Goal: Information Seeking & Learning: Check status

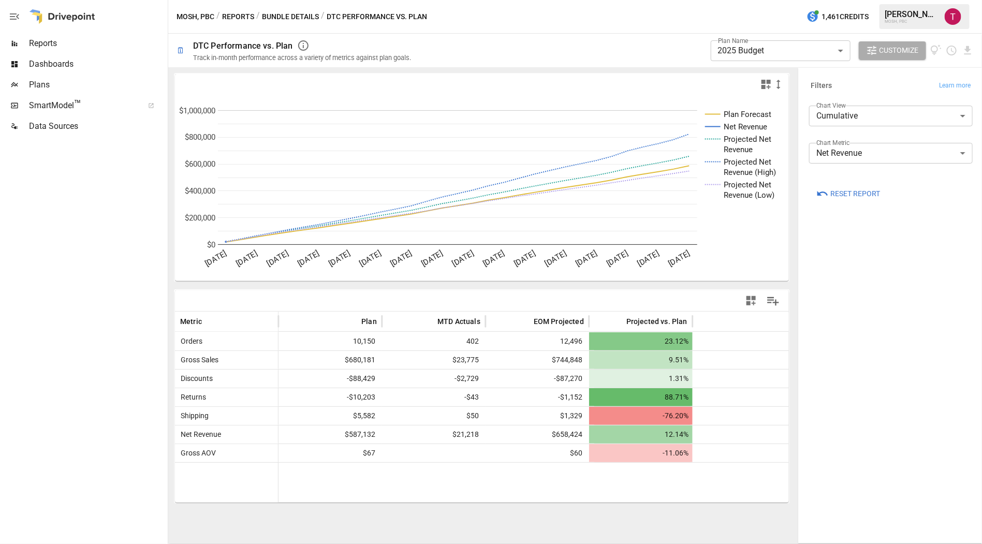
click at [86, 325] on div at bounding box center [83, 340] width 166 height 407
click at [792, 0] on body "**********" at bounding box center [491, 0] width 982 height 0
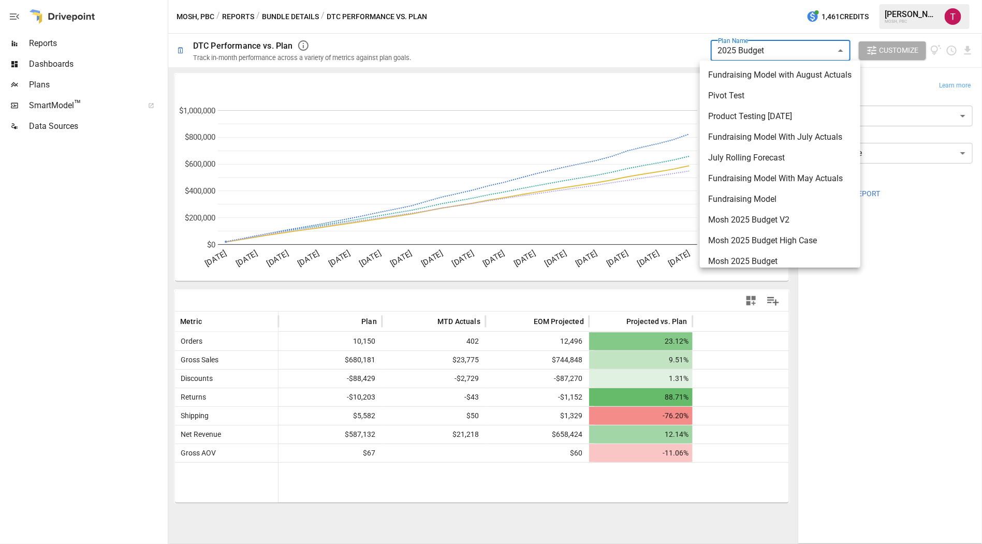
scroll to position [70, 0]
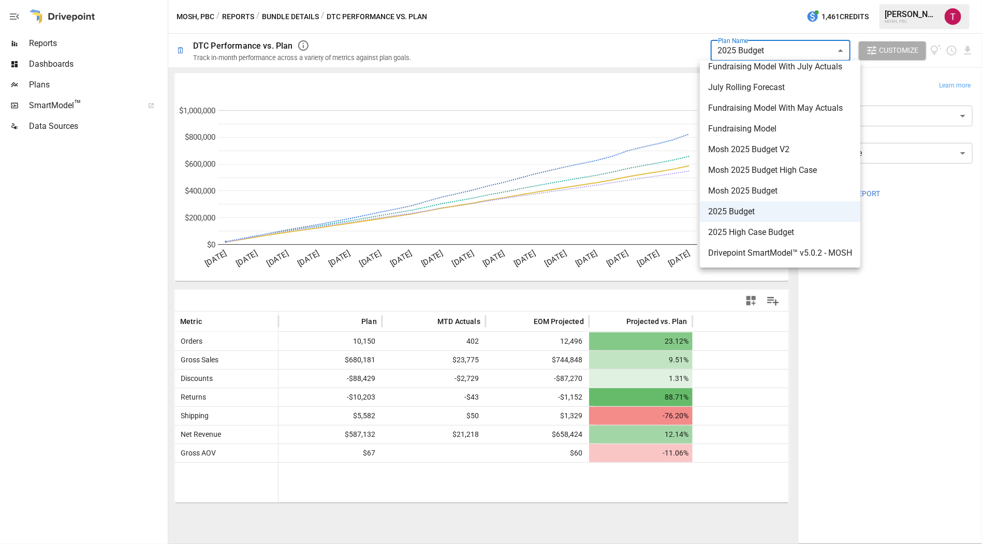
click at [791, 48] on div at bounding box center [491, 272] width 982 height 544
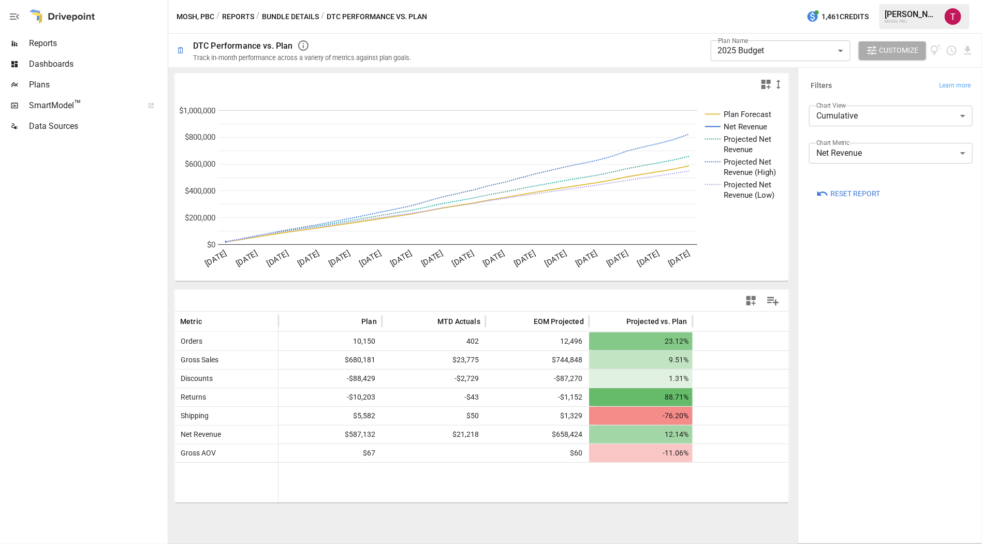
click at [790, 0] on body "**********" at bounding box center [491, 0] width 982 height 0
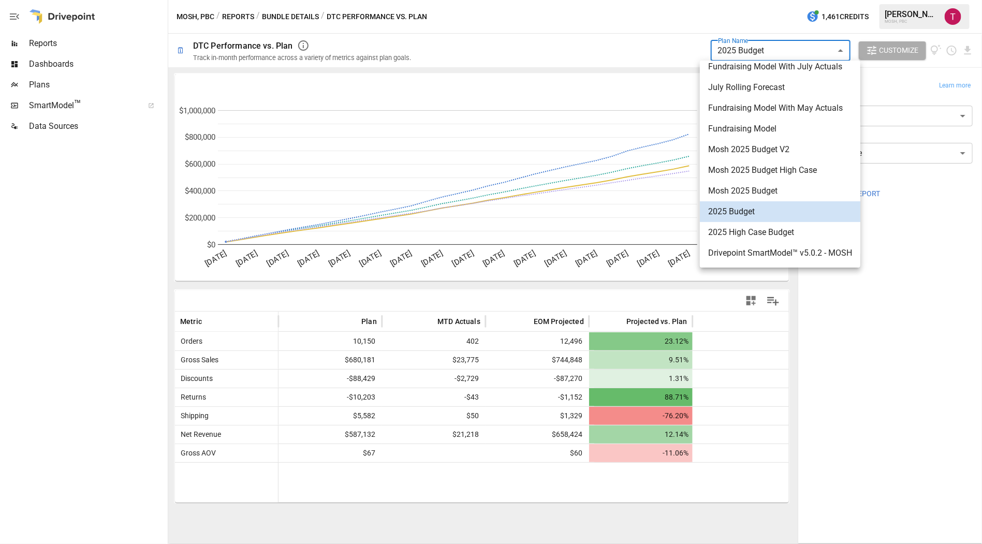
click at [790, 49] on div at bounding box center [491, 272] width 982 height 544
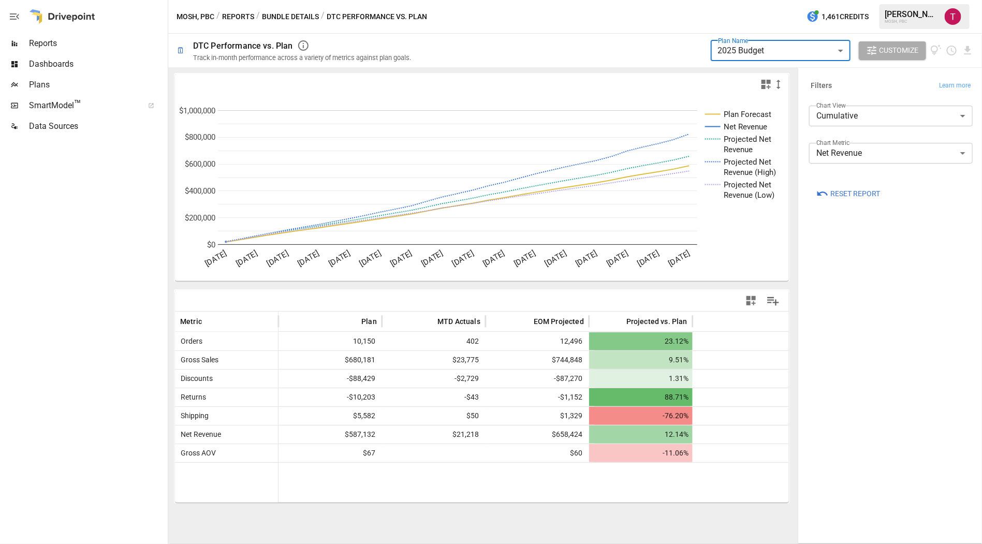
click at [879, 0] on body "**********" at bounding box center [491, 0] width 982 height 0
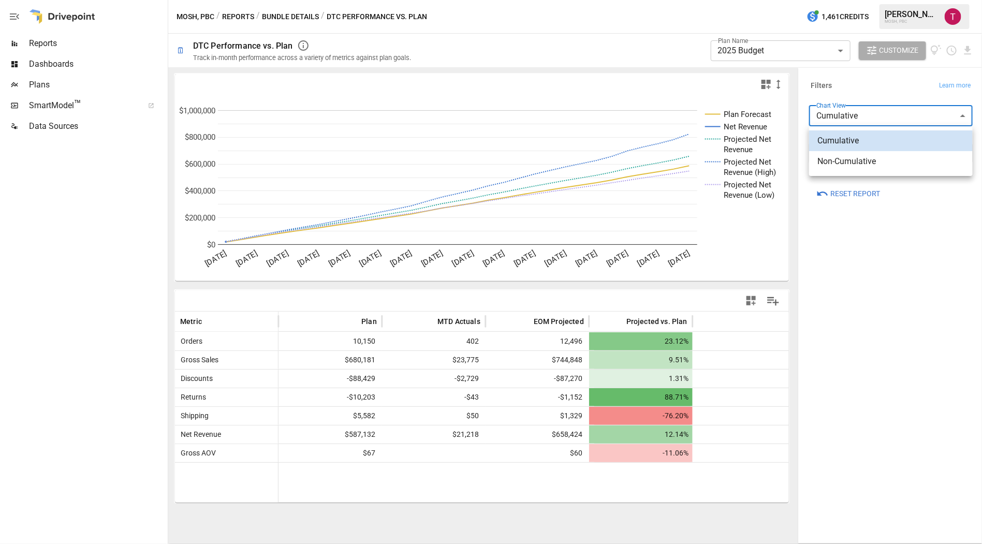
click at [879, 116] on div at bounding box center [491, 272] width 982 height 544
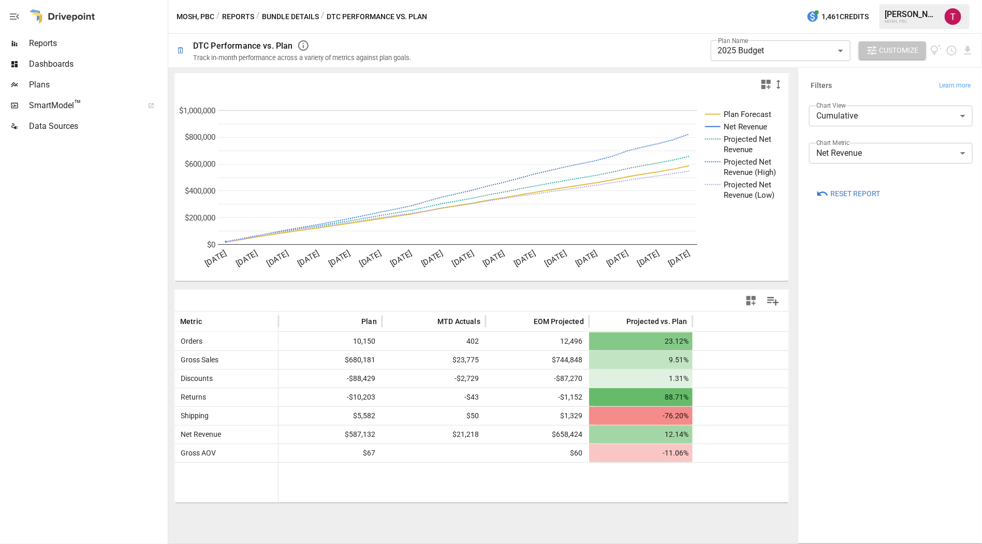
click at [904, 49] on span "Customize" at bounding box center [898, 50] width 39 height 13
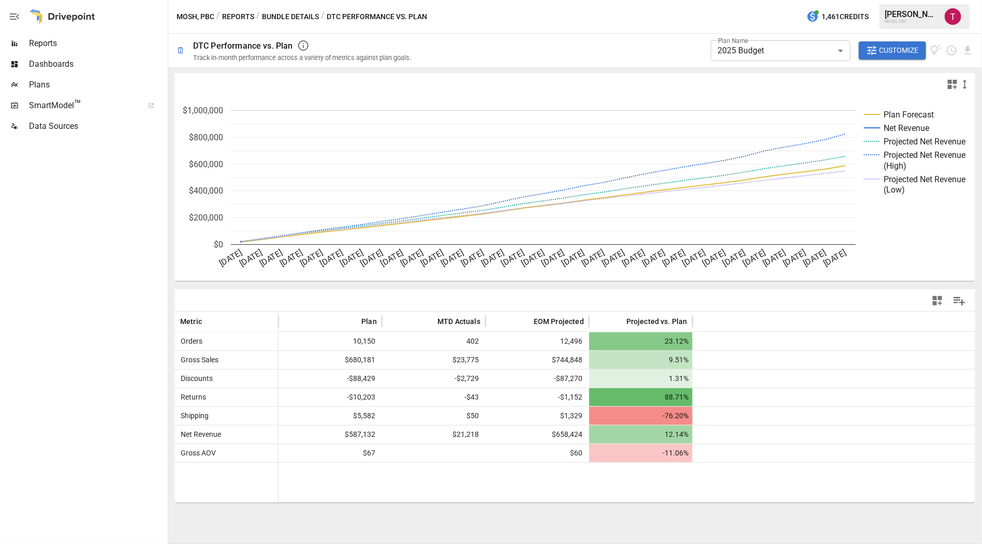
click at [904, 49] on span "Customize" at bounding box center [898, 50] width 39 height 13
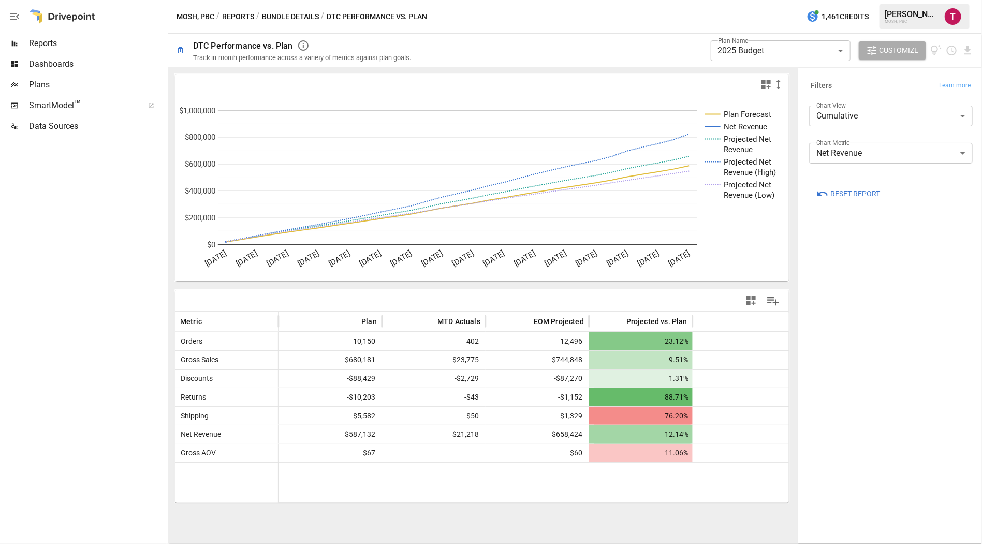
click at [293, 18] on button "Bundle Details" at bounding box center [290, 16] width 57 height 13
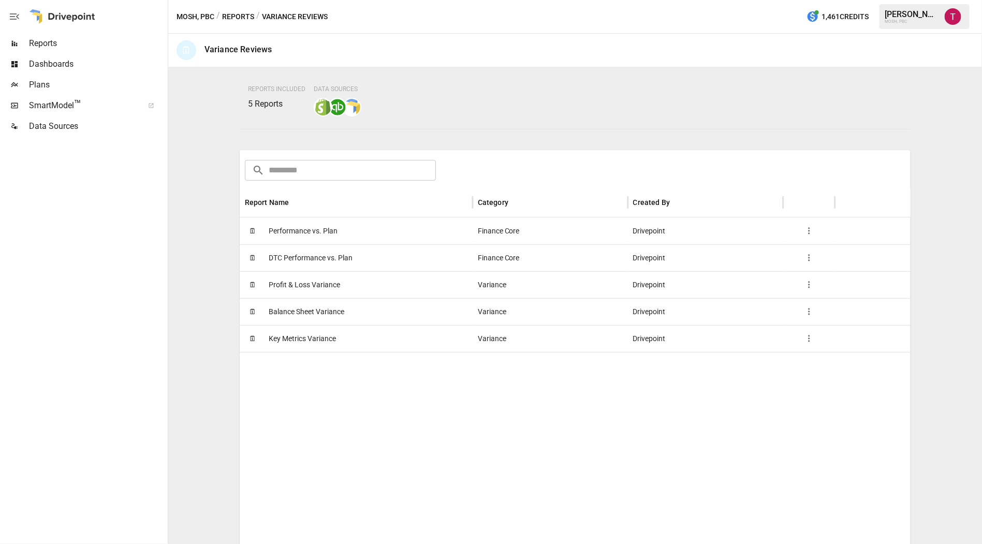
scroll to position [97, 0]
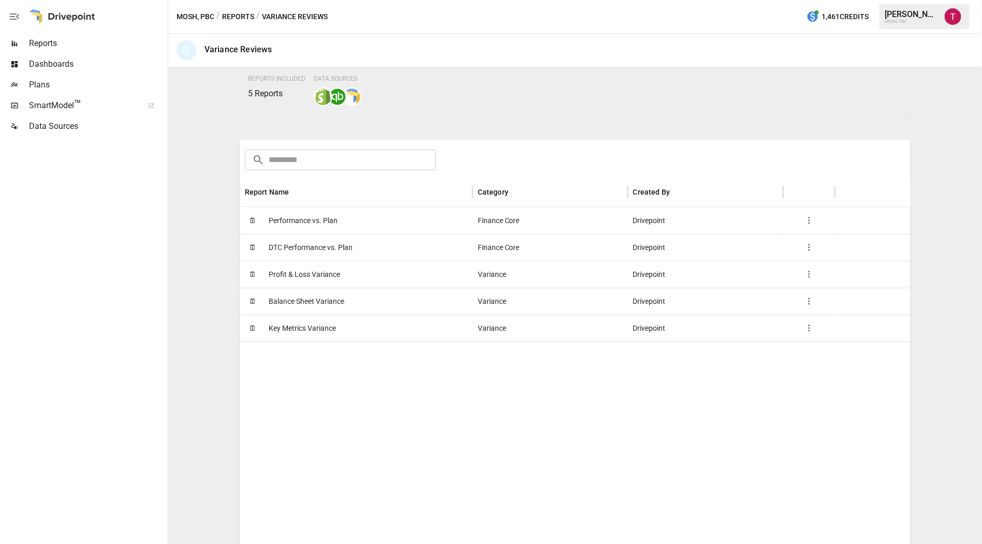
click at [305, 218] on span "Performance vs. Plan" at bounding box center [303, 221] width 69 height 26
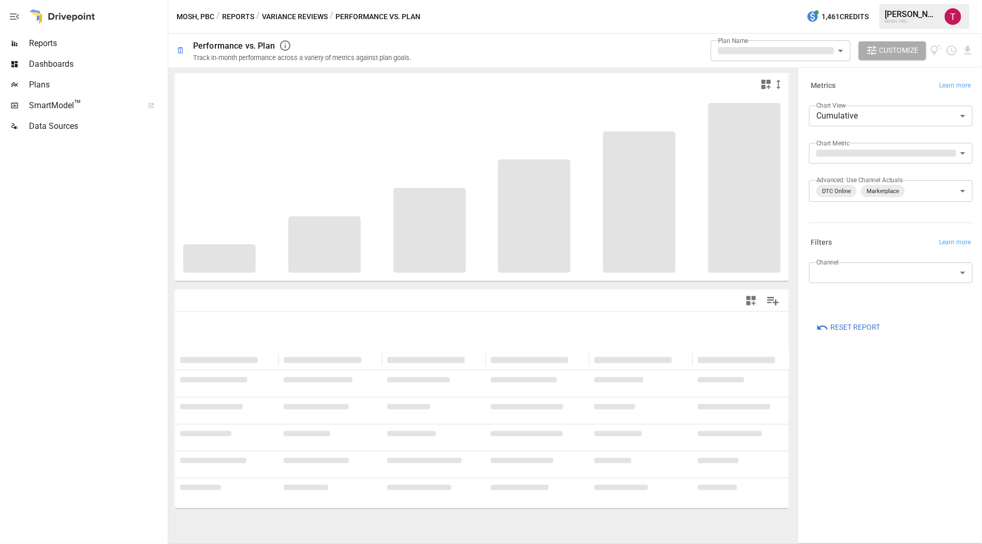
type input "**********"
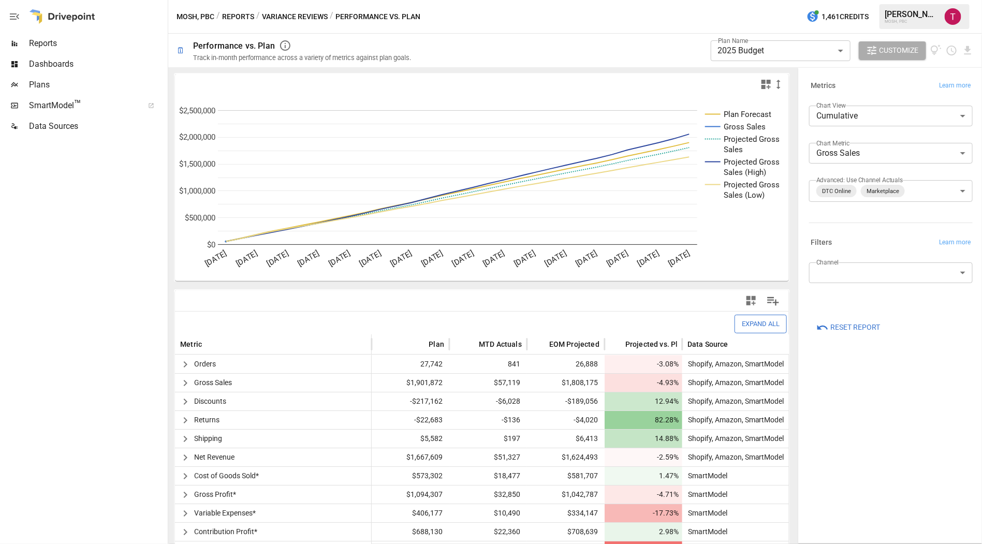
click at [278, 19] on button "Variance Reviews" at bounding box center [295, 16] width 66 height 13
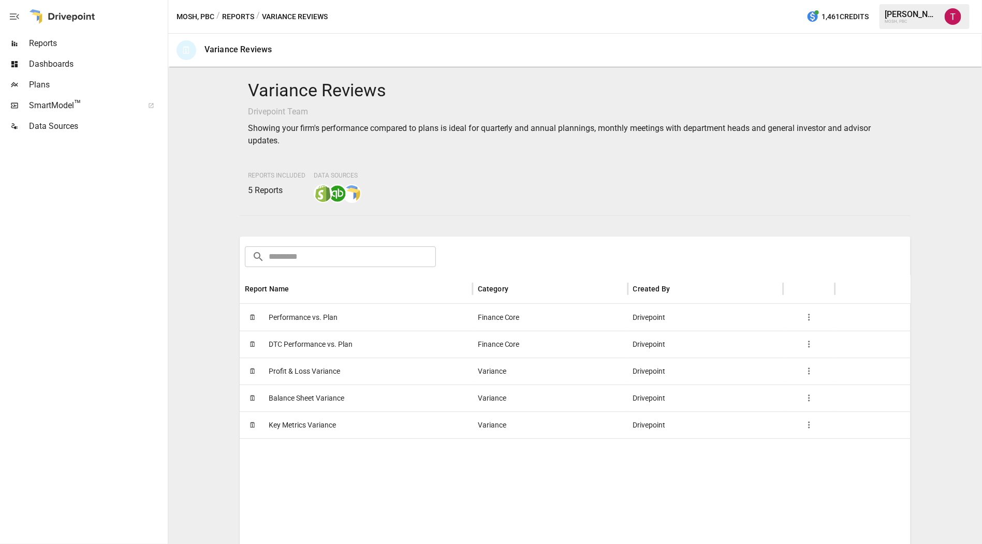
click at [197, 407] on div "Variance Reviews Drivepoint Team Showing your firm's performance compared to pl…" at bounding box center [574, 305] width 805 height 468
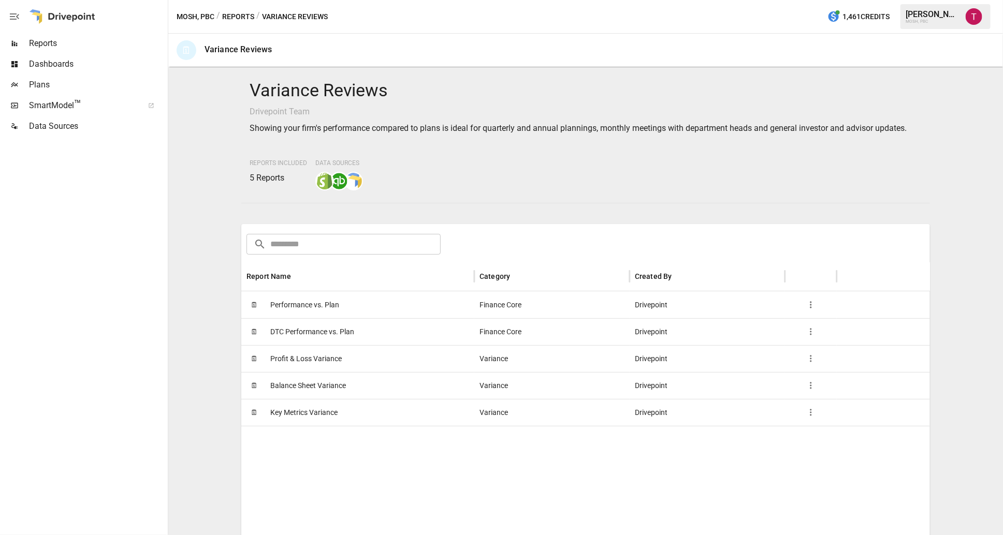
click at [234, 19] on button "Reports" at bounding box center [238, 16] width 32 height 13
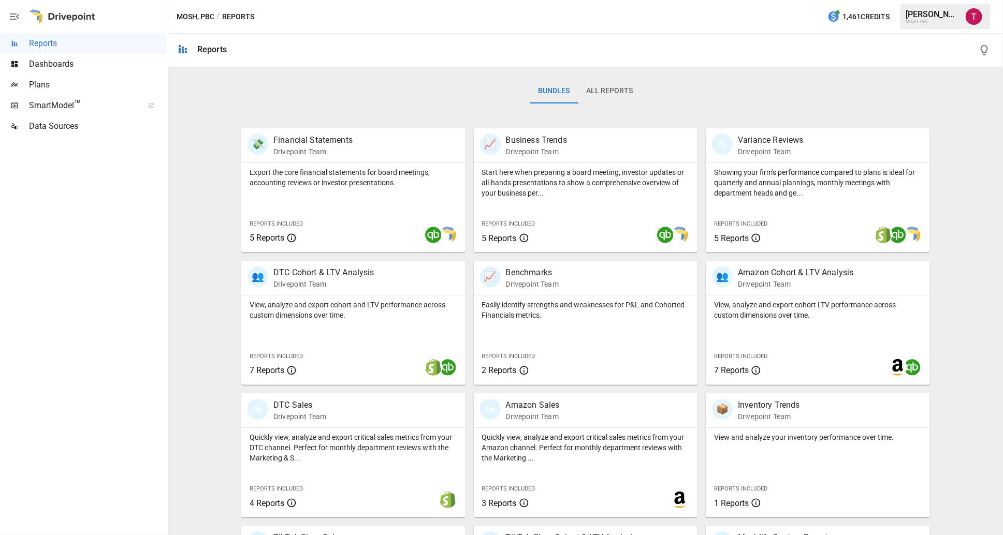
scroll to position [151, 0]
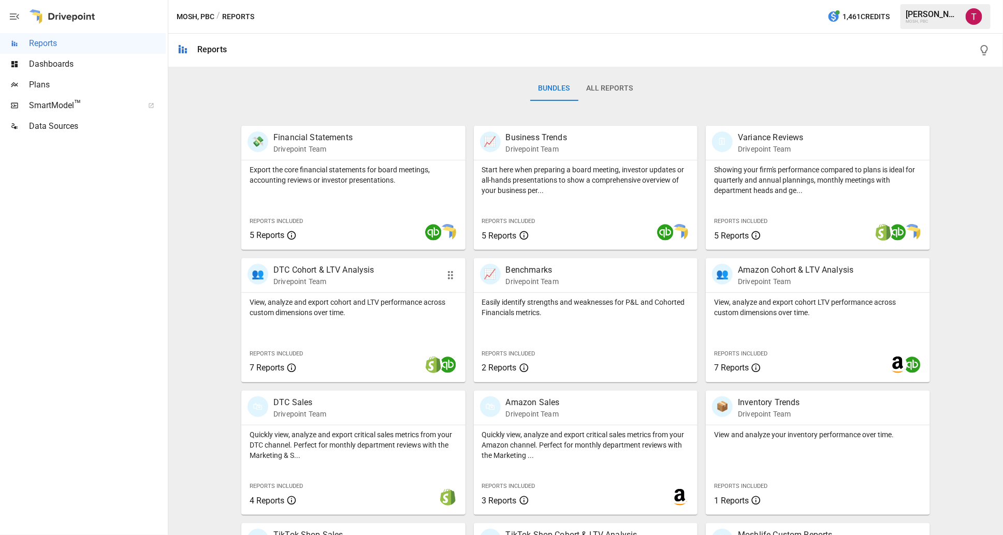
click at [327, 300] on p "View, analyze and export cohort and LTV performance across custom dimensions ov…" at bounding box center [353, 307] width 208 height 21
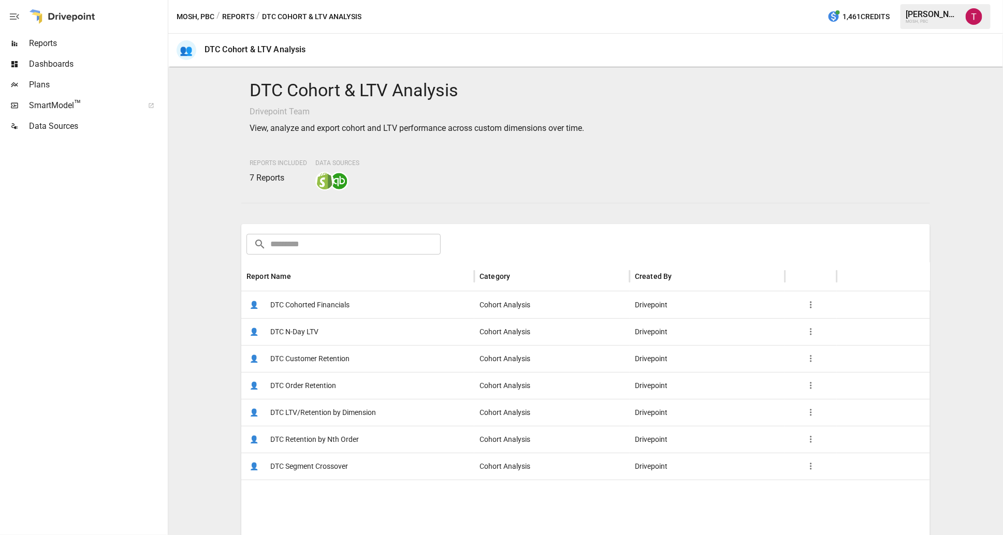
click at [295, 384] on span "DTC Order Retention" at bounding box center [303, 386] width 66 height 26
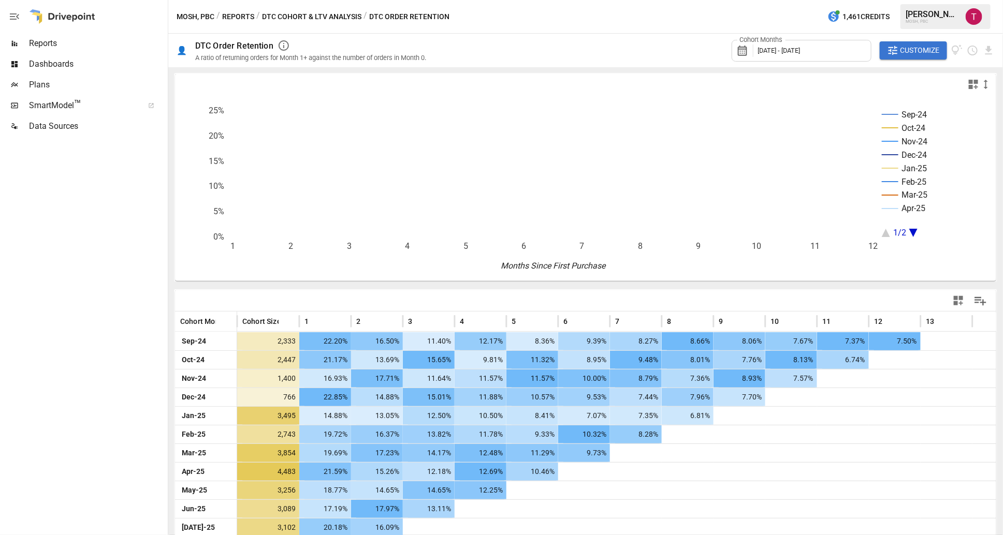
scroll to position [26, 0]
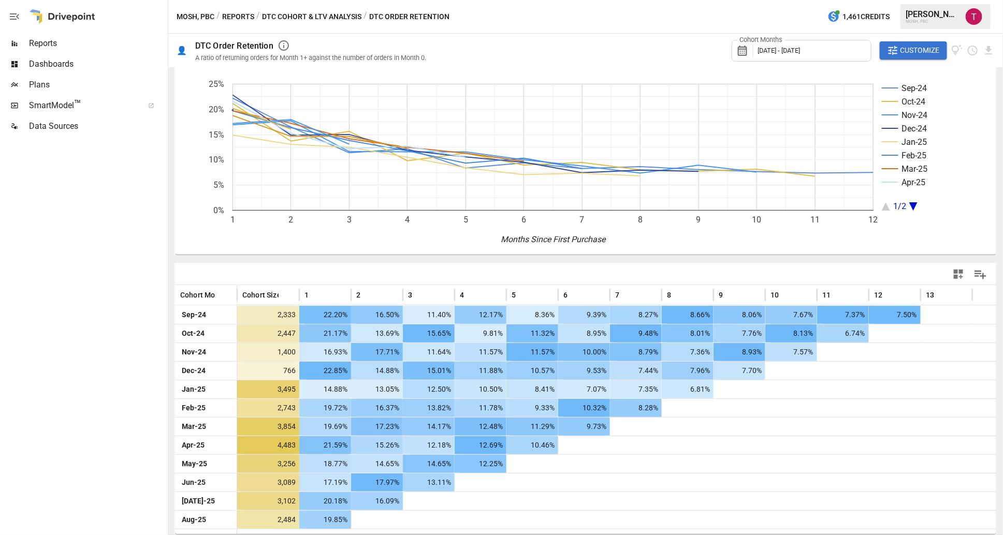
click at [302, 19] on button "DTC Cohort & LTV Analysis" at bounding box center [311, 16] width 99 height 13
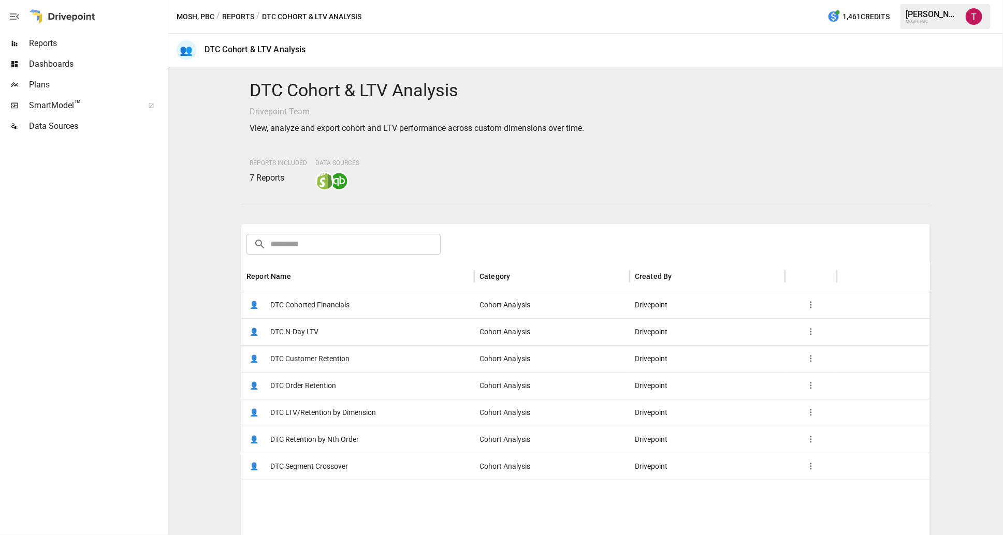
click at [301, 356] on span "DTC Customer Retention" at bounding box center [309, 359] width 79 height 26
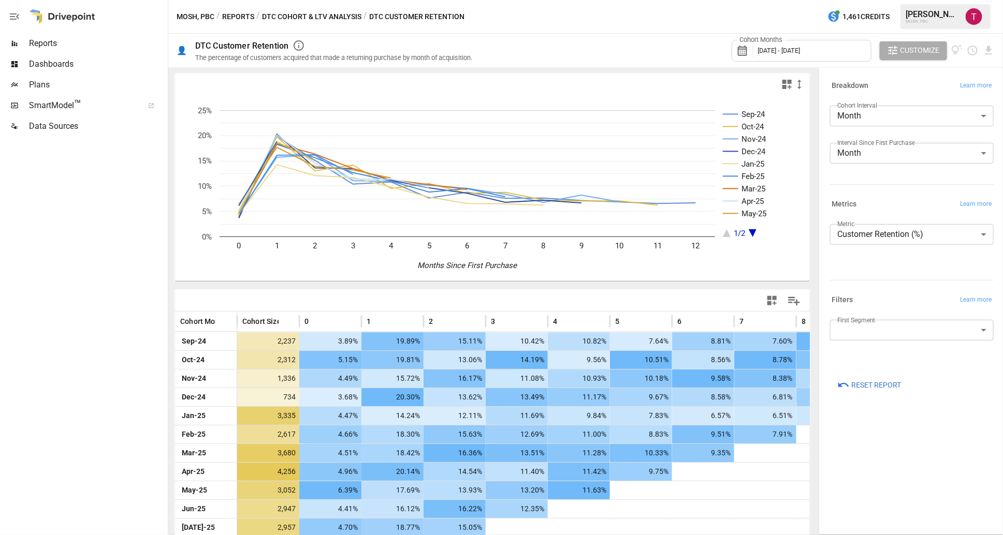
scroll to position [45, 0]
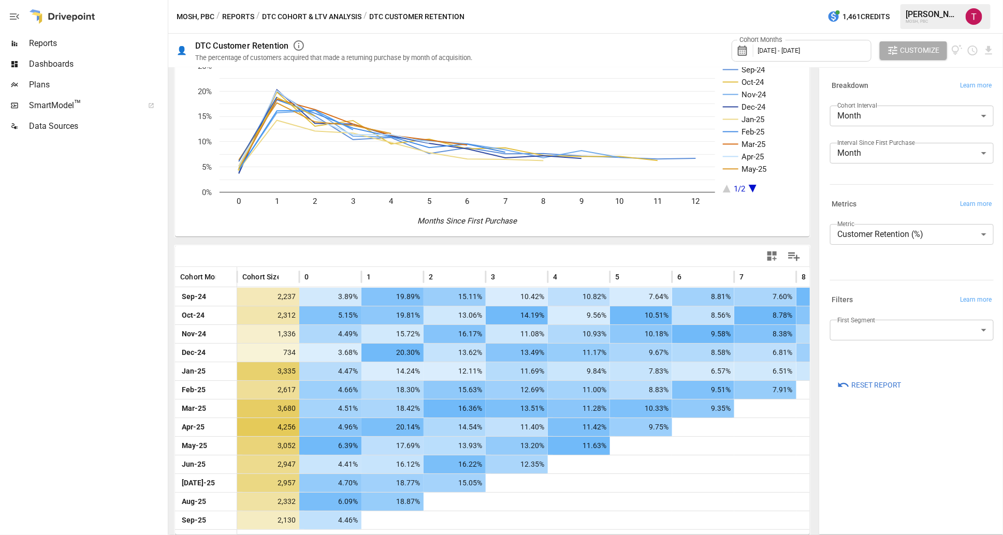
click at [284, 14] on button "DTC Cohort & LTV Analysis" at bounding box center [311, 16] width 99 height 13
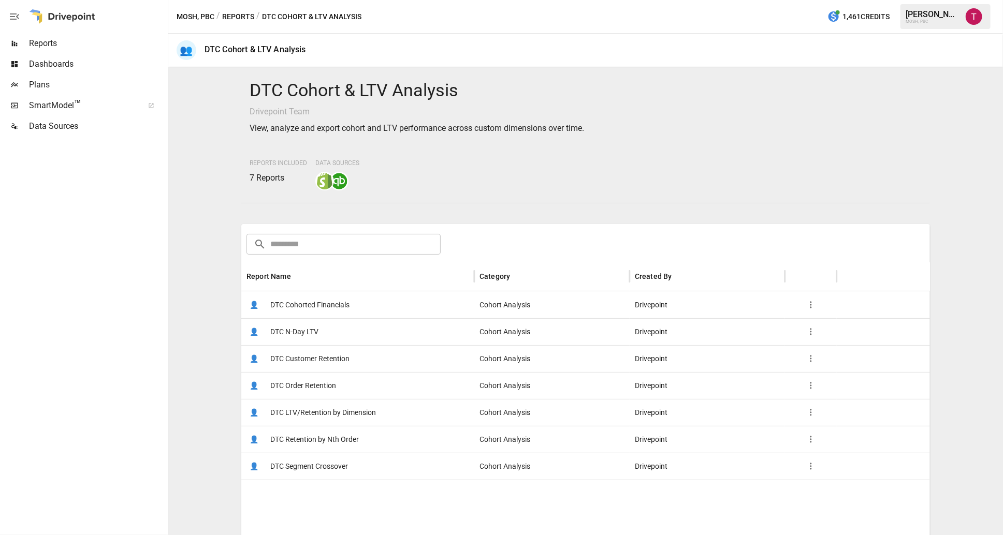
click at [309, 435] on span "DTC Retention by Nth Order" at bounding box center [314, 439] width 89 height 26
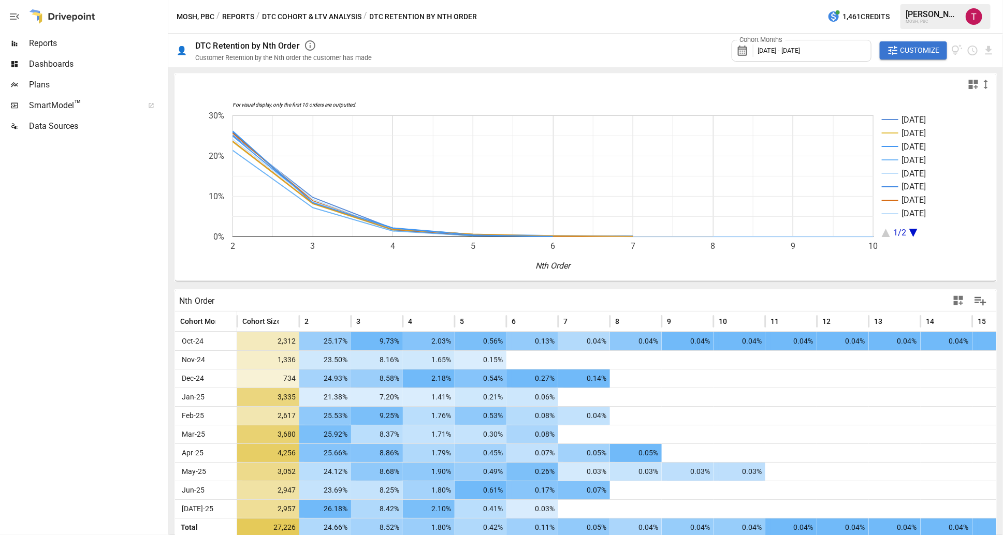
click at [243, 19] on button "Reports" at bounding box center [238, 16] width 32 height 13
